Goal: Transaction & Acquisition: Download file/media

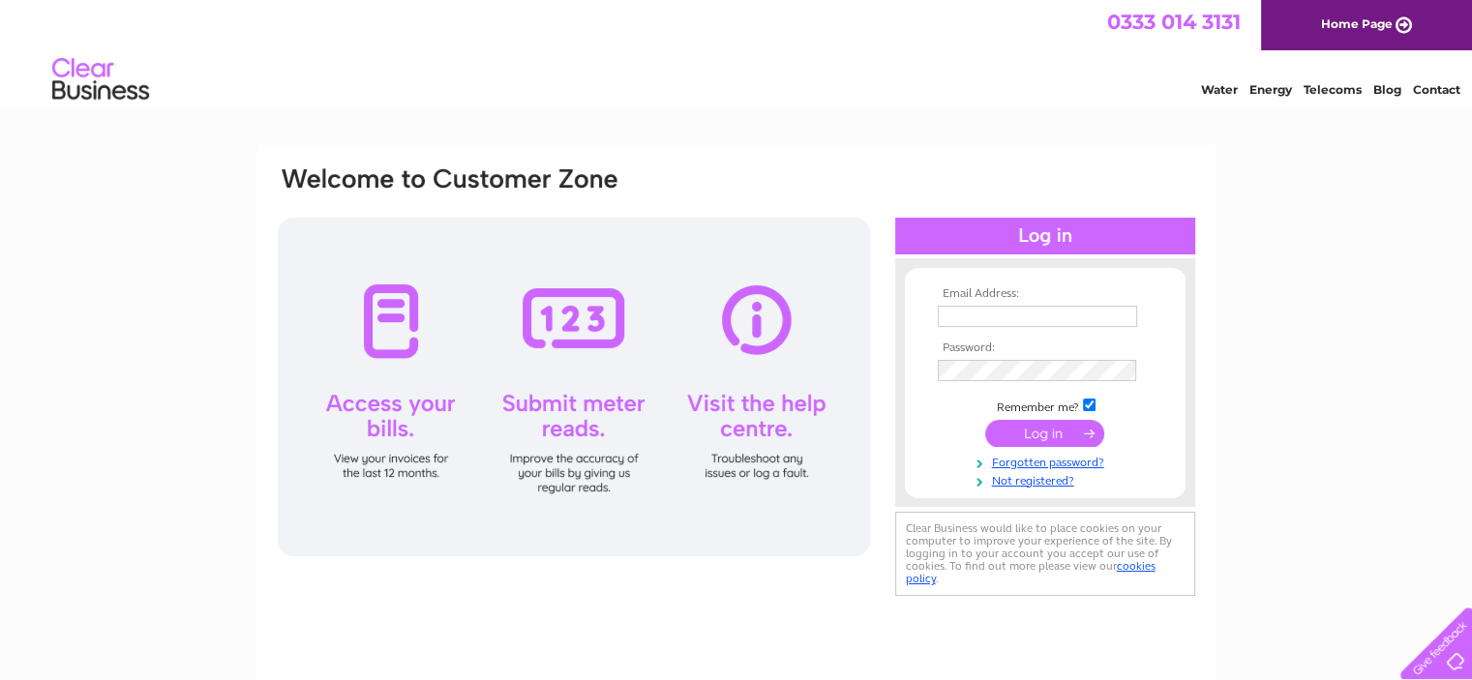
type input "[EMAIL_ADDRESS][DOMAIN_NAME]"
click at [1064, 428] on input "submit" at bounding box center [1044, 433] width 119 height 27
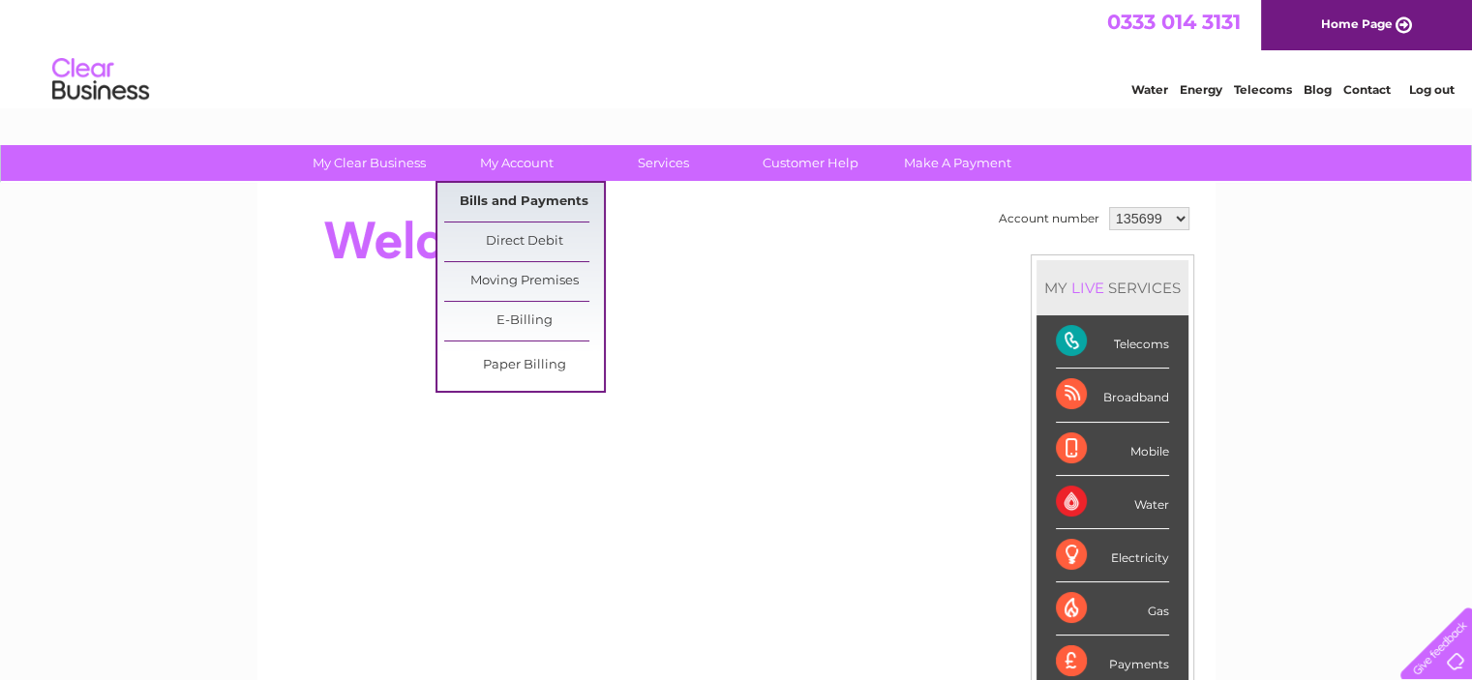
click at [507, 196] on link "Bills and Payments" at bounding box center [524, 202] width 160 height 39
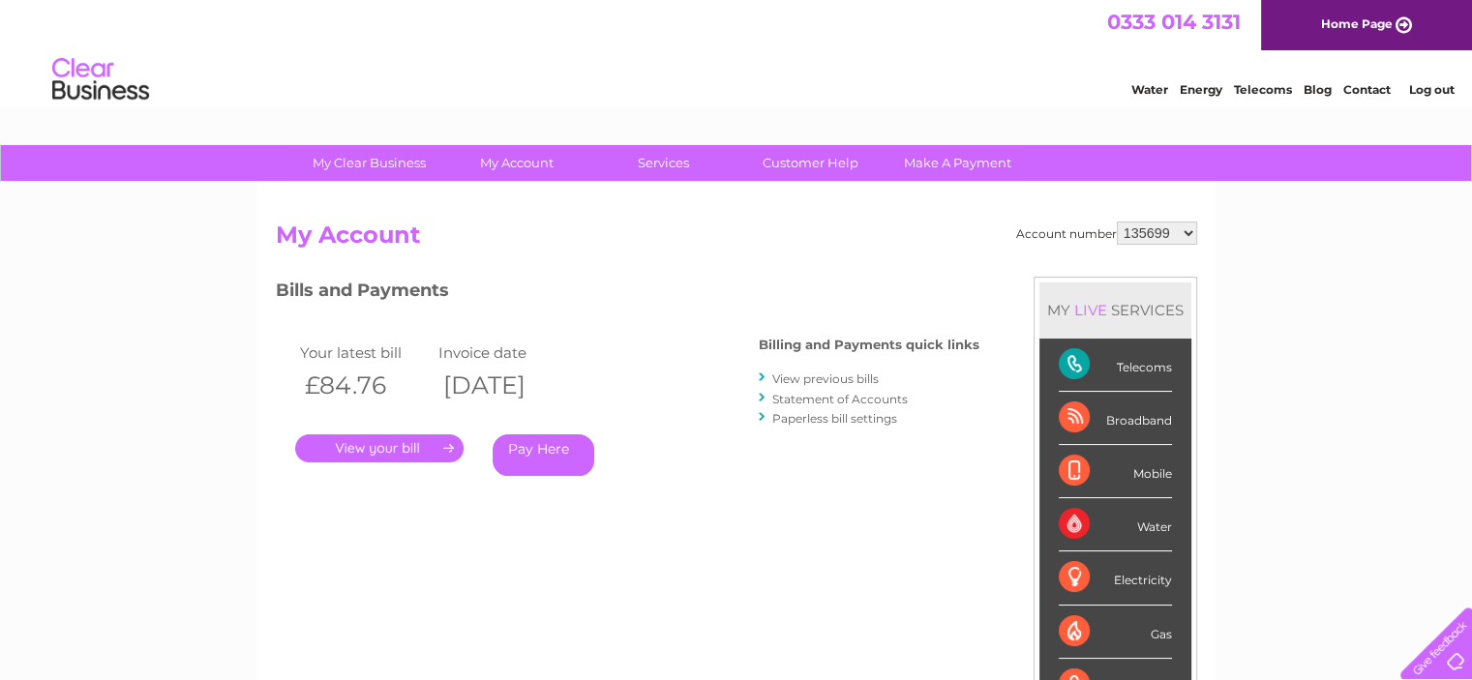
click at [414, 444] on link "." at bounding box center [379, 449] width 168 height 28
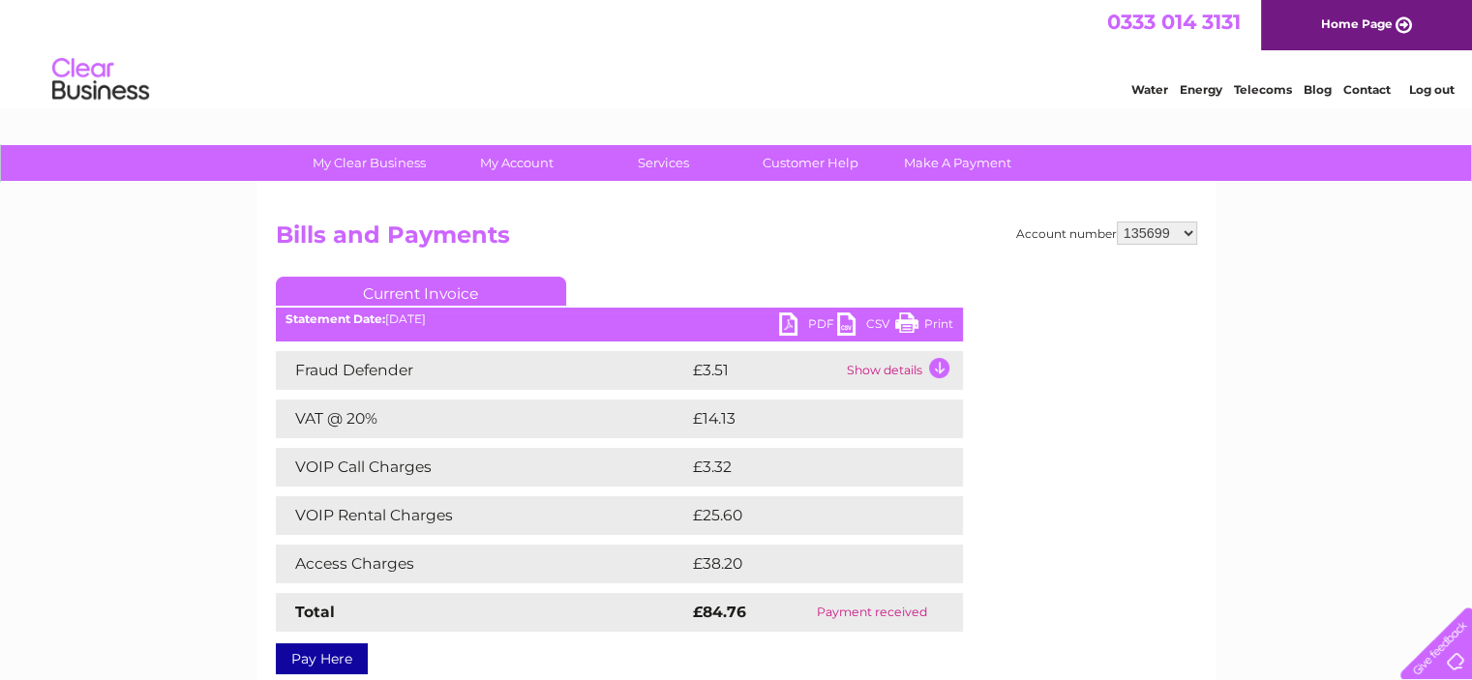
click at [787, 320] on link "PDF" at bounding box center [808, 327] width 58 height 28
click at [1424, 90] on link "Log out" at bounding box center [1430, 89] width 45 height 15
